Goal: Find specific page/section: Find specific page/section

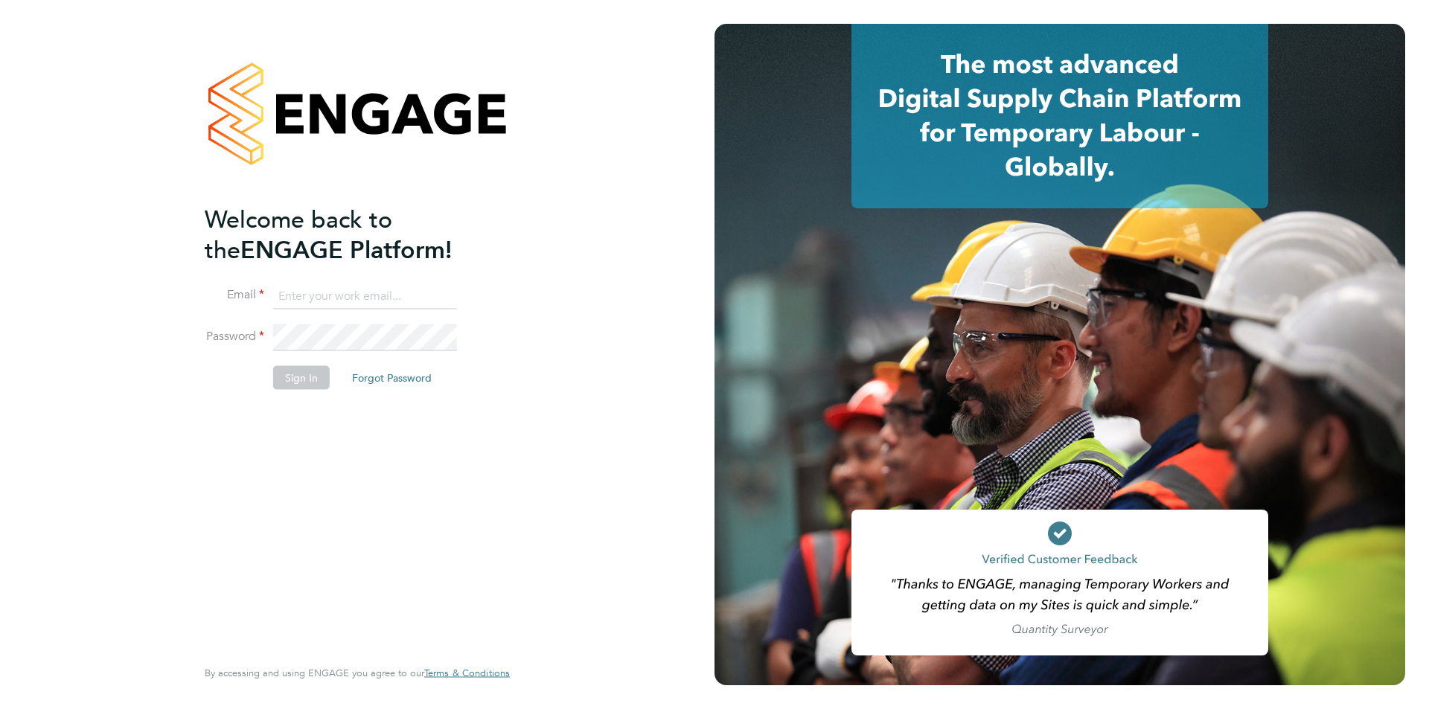
type input "timlerwill@itsconstruction.co.uk"
click at [293, 389] on li "Sign In Forgot Password" at bounding box center [350, 384] width 290 height 39
click at [309, 382] on button "Sign In" at bounding box center [301, 377] width 57 height 24
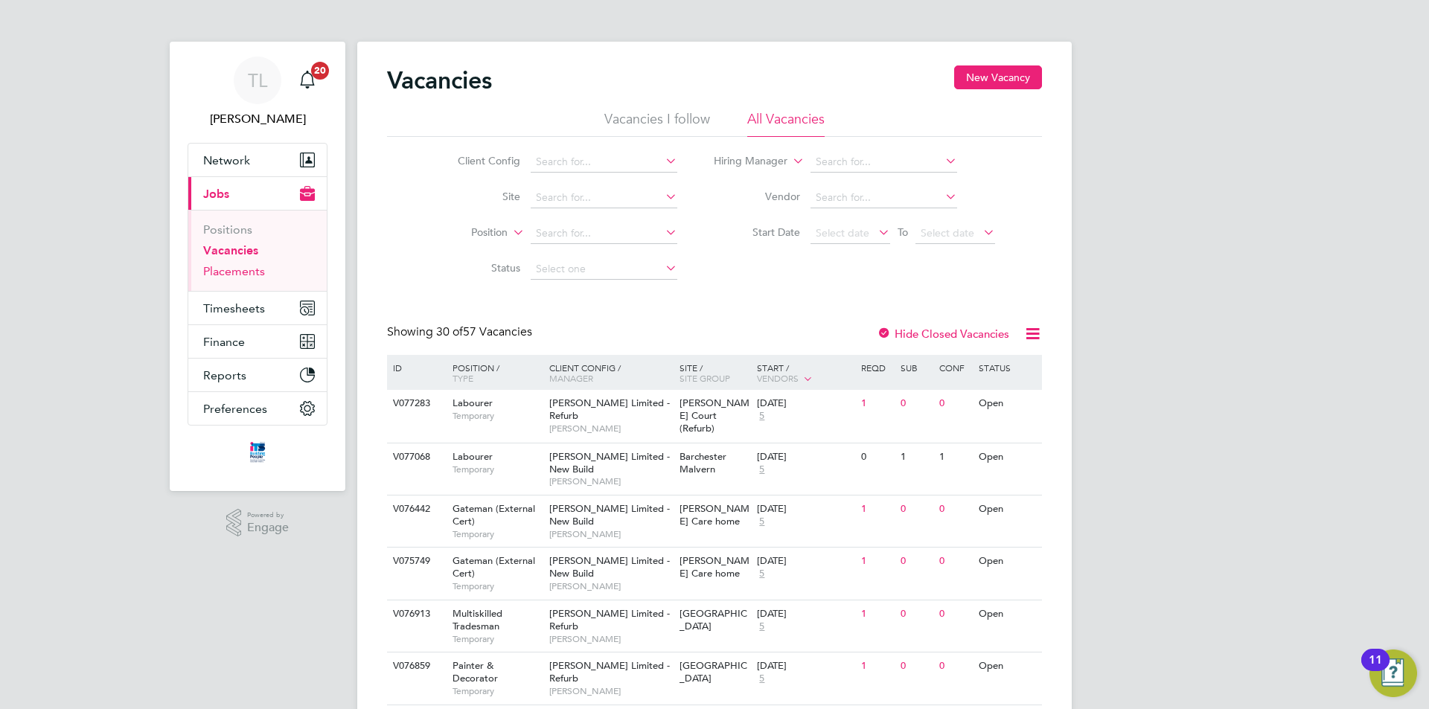
click at [253, 272] on link "Placements" at bounding box center [234, 271] width 62 height 14
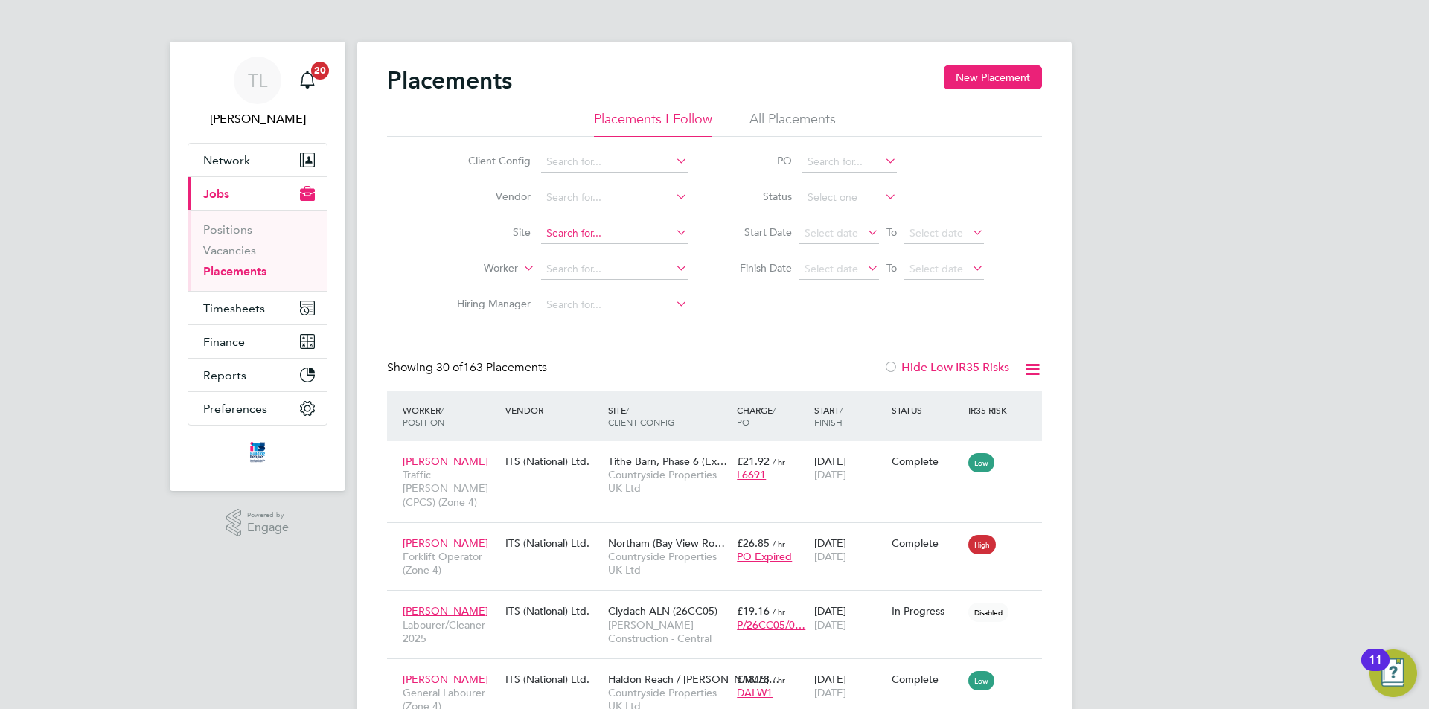
click at [580, 232] on input at bounding box center [614, 233] width 147 height 21
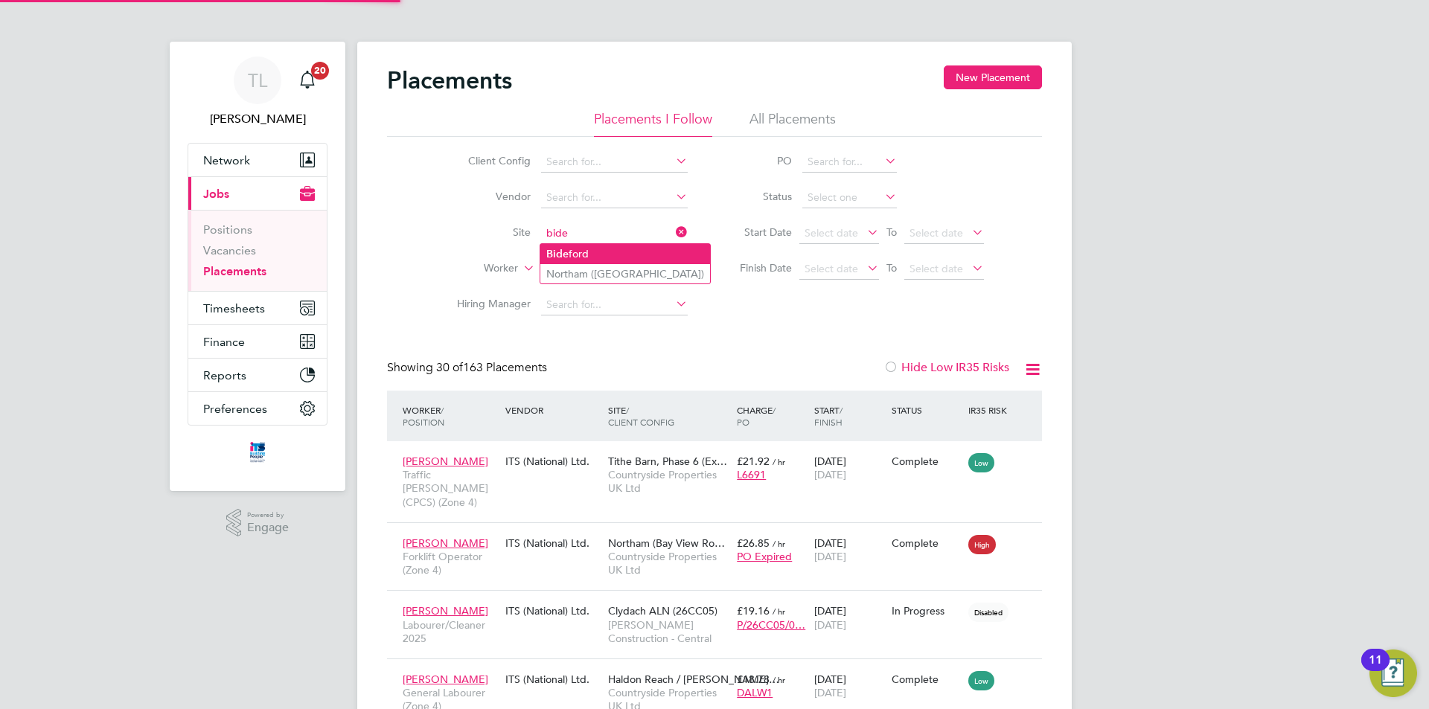
click at [591, 257] on li "Bide ford" at bounding box center [625, 254] width 170 height 20
type input "Bideford"
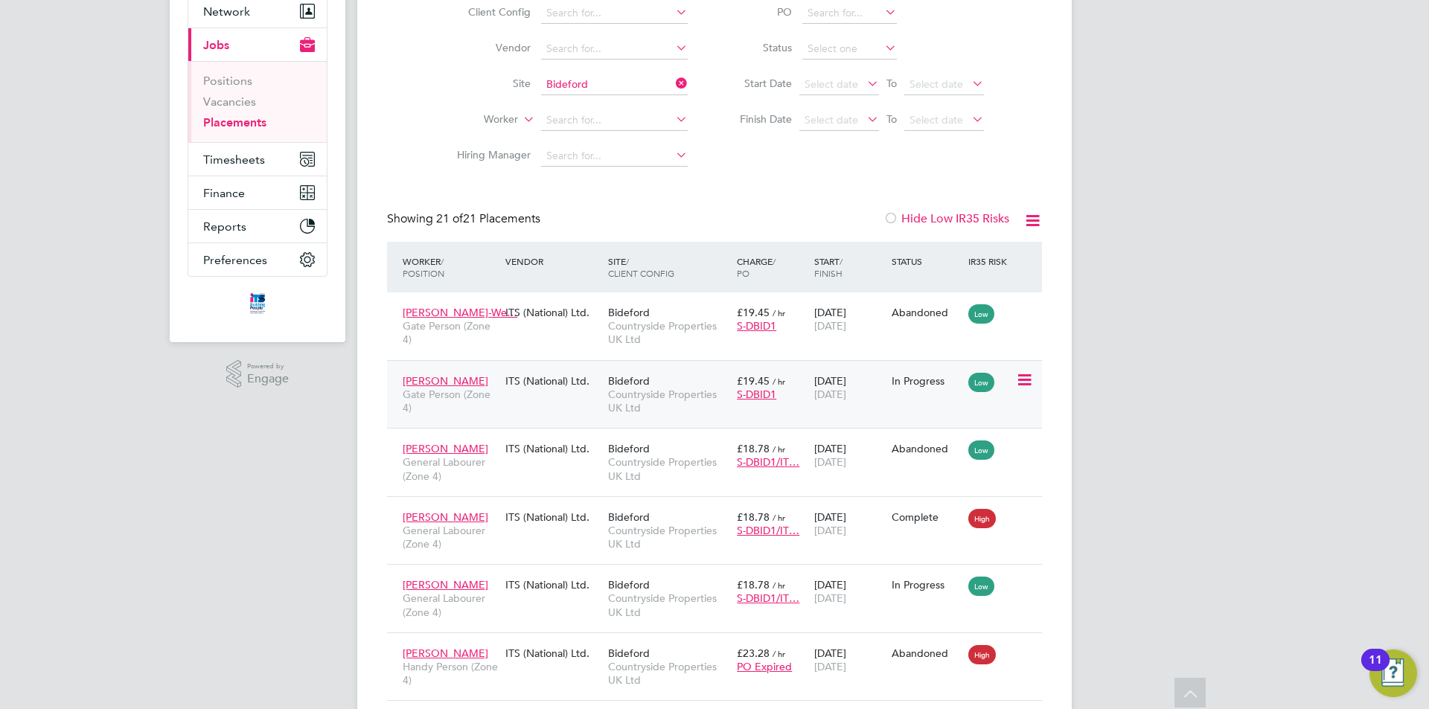
click at [630, 388] on span "Countryside Properties UK Ltd" at bounding box center [668, 401] width 121 height 27
